Goal: Information Seeking & Learning: Learn about a topic

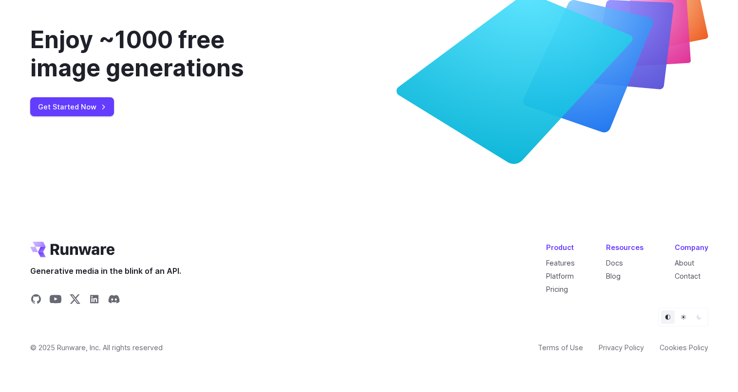
scroll to position [3716, 0]
click at [681, 259] on link "About" at bounding box center [683, 263] width 19 height 8
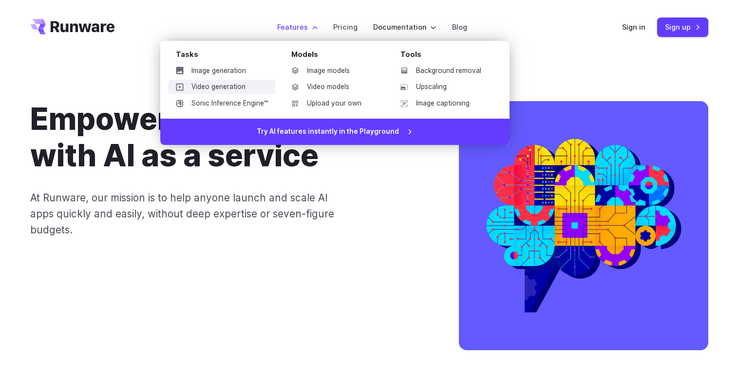
click at [231, 83] on link "Video generation" at bounding box center [222, 87] width 108 height 15
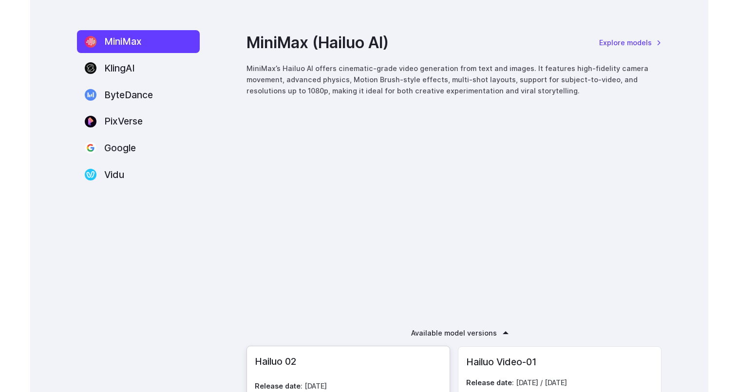
scroll to position [1316, 0]
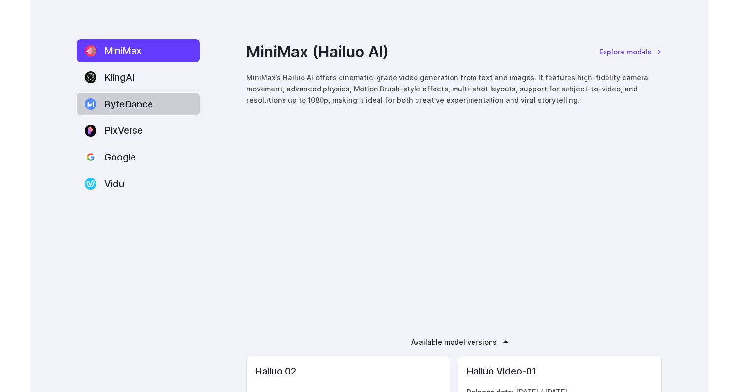
click at [138, 107] on label "ByteDance" at bounding box center [138, 104] width 123 height 23
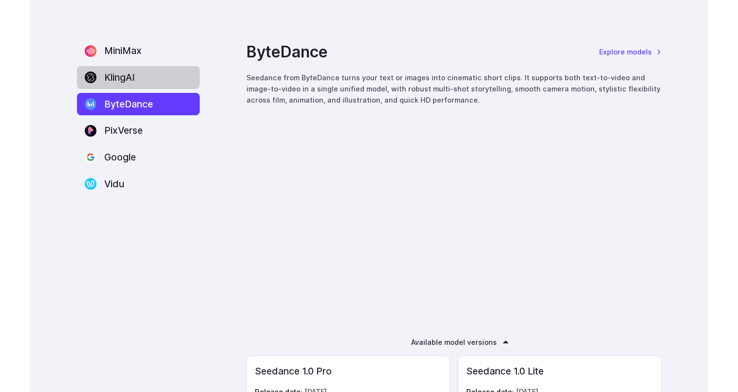
click at [155, 84] on label "KlingAI" at bounding box center [138, 77] width 123 height 23
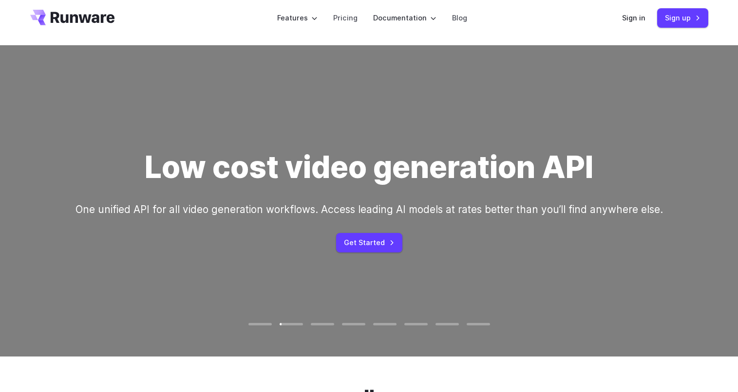
scroll to position [19, 0]
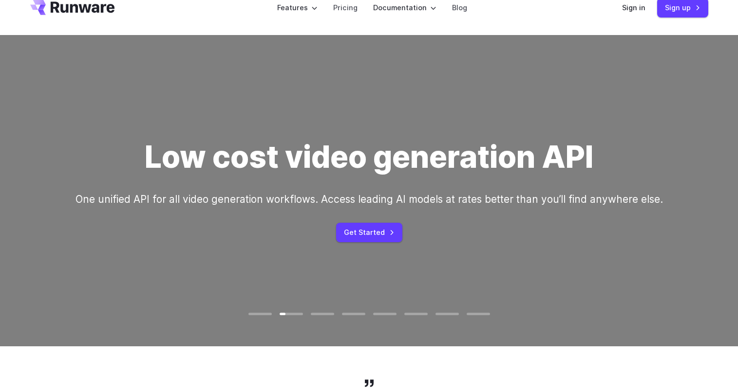
click at [324, 311] on video at bounding box center [369, 190] width 738 height 369
click at [327, 314] on div at bounding box center [322, 314] width 23 height 3
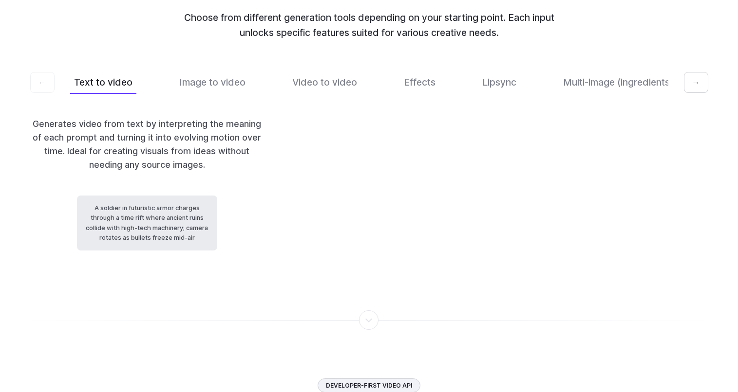
scroll to position [2420, 0]
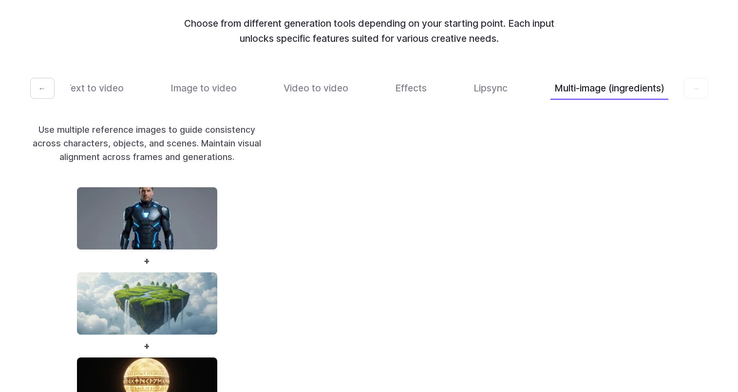
scroll to position [2308, 0]
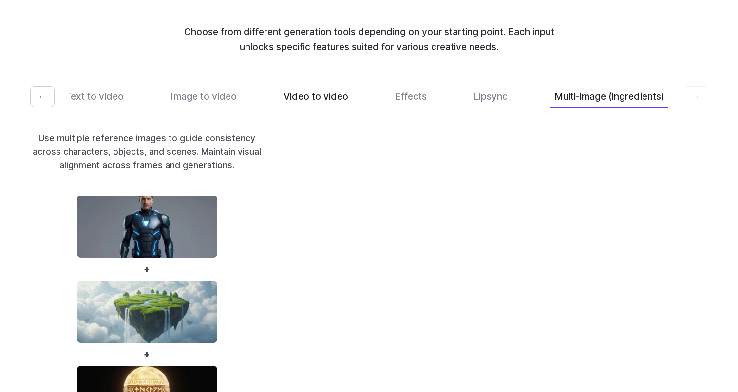
click at [323, 108] on button "Video to video" at bounding box center [315, 96] width 73 height 23
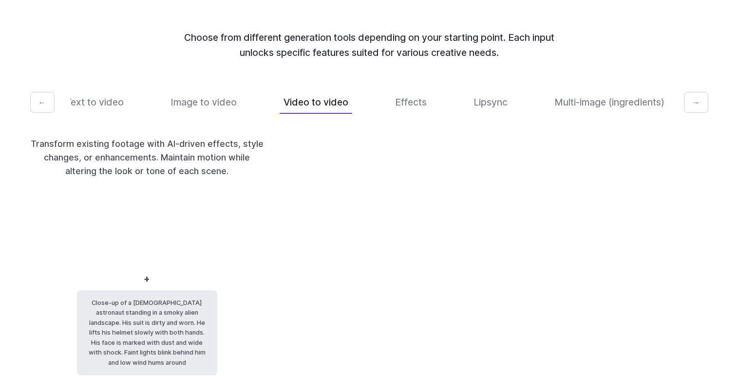
scroll to position [0, 11]
